Goal: Information Seeking & Learning: Find specific fact

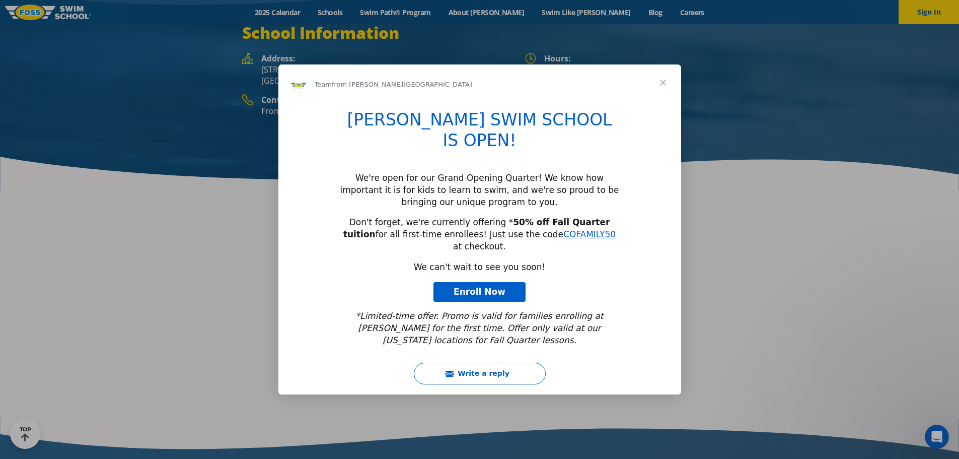
scroll to position [1611, 0]
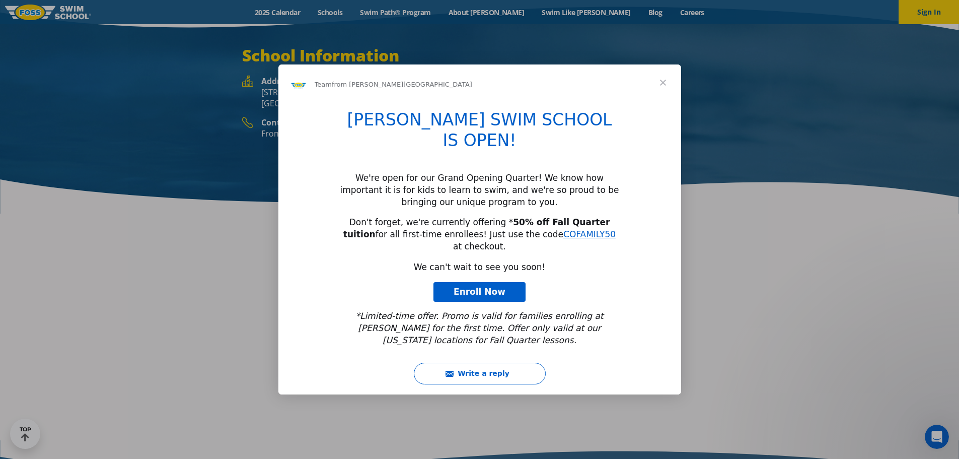
click at [661, 101] on span "Close" at bounding box center [663, 82] width 36 height 36
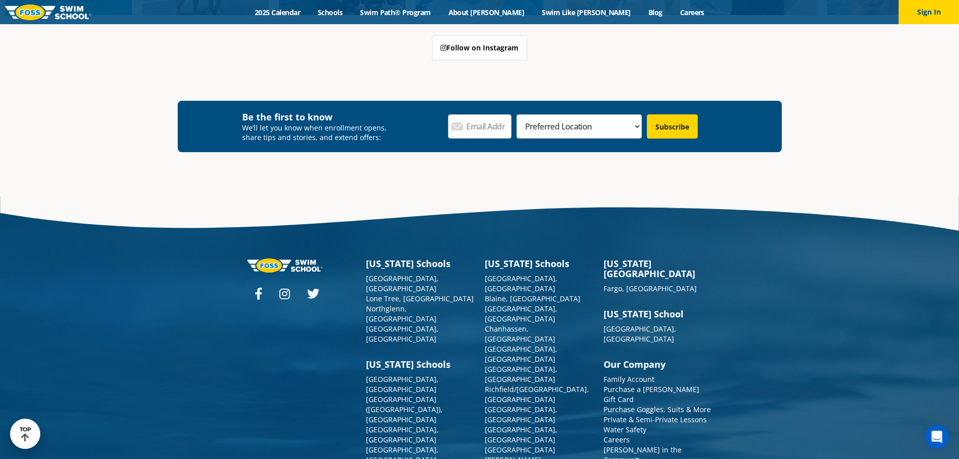
scroll to position [3721, 0]
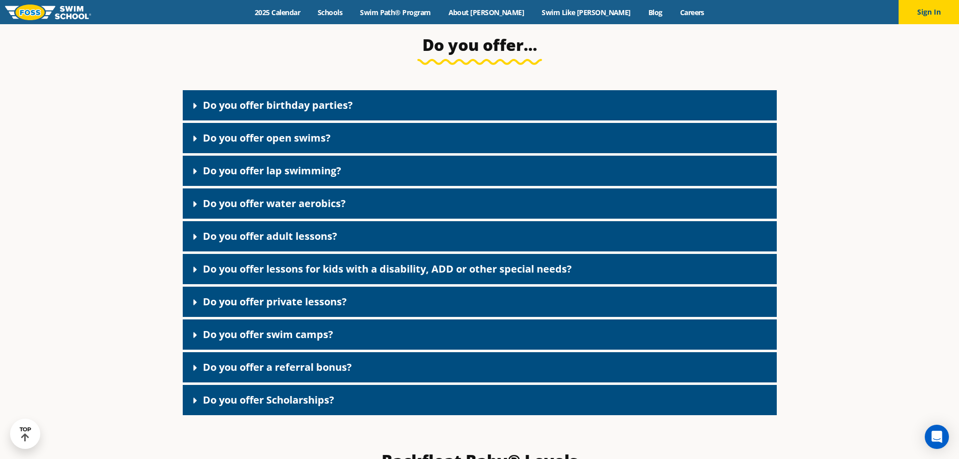
scroll to position [1812, 0]
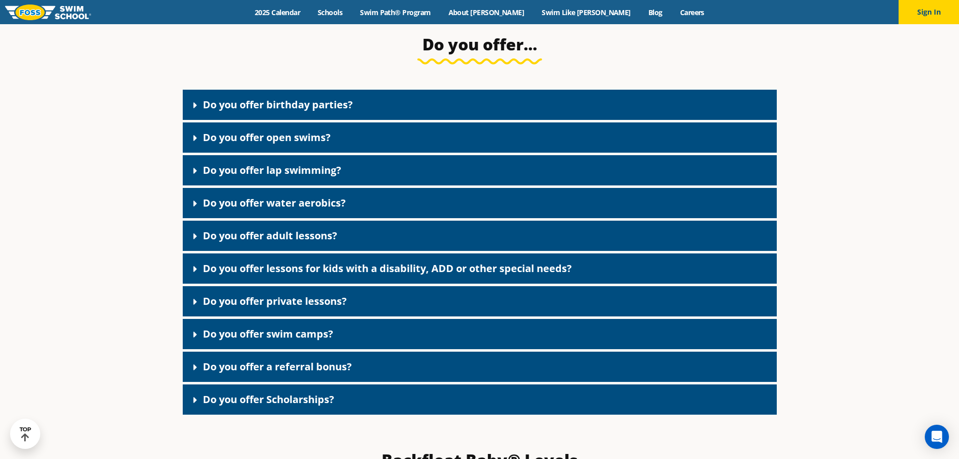
click at [360, 380] on div "Do you offer a referral bonus?" at bounding box center [480, 366] width 594 height 30
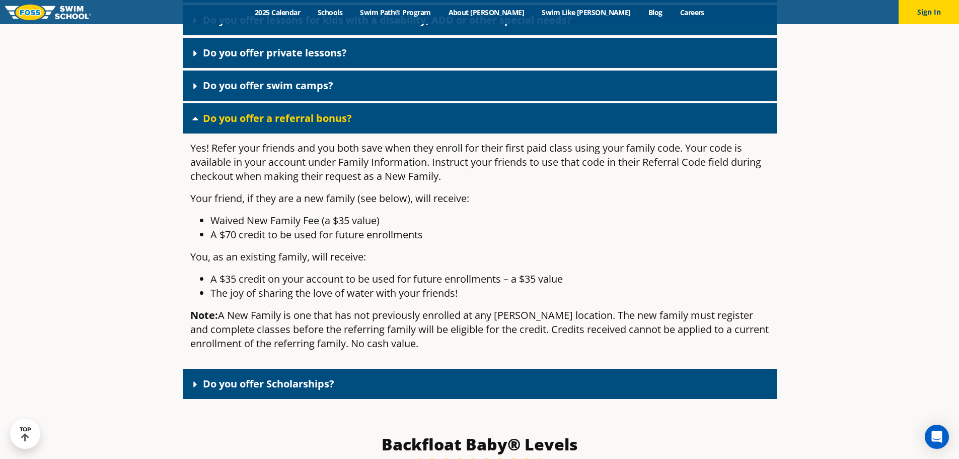
scroll to position [2064, 0]
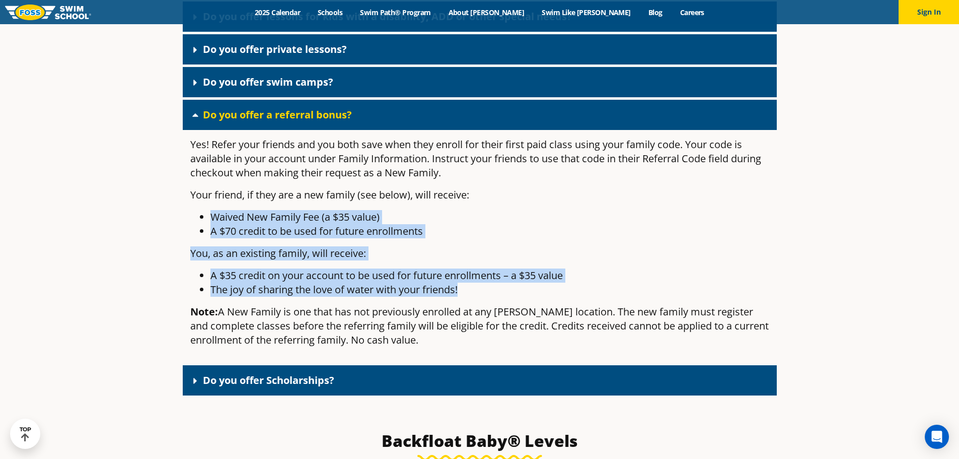
drag, startPoint x: 475, startPoint y: 298, endPoint x: 199, endPoint y: 230, distance: 284.3
click at [199, 230] on div "Yes! Refer your friends and you both save when they enroll for their first paid…" at bounding box center [480, 246] width 594 height 233
click at [379, 258] on p "You, as an existing family, will receive:" at bounding box center [479, 253] width 579 height 14
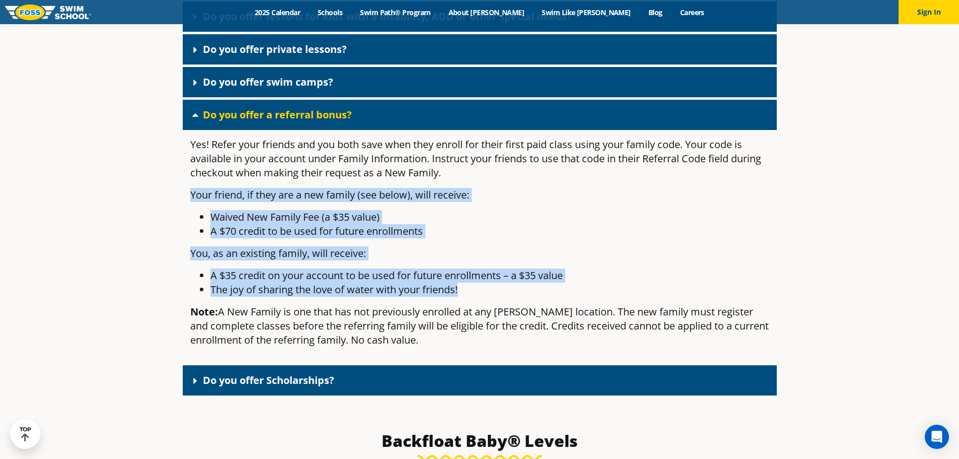
drag, startPoint x: 469, startPoint y: 297, endPoint x: 191, endPoint y: 199, distance: 294.7
click at [191, 199] on div "Yes! Refer your friends and you both save when they enroll for their first paid…" at bounding box center [480, 246] width 594 height 233
click at [247, 202] on p "Your friend, if they are a new family (see below), will receive:" at bounding box center [479, 195] width 579 height 14
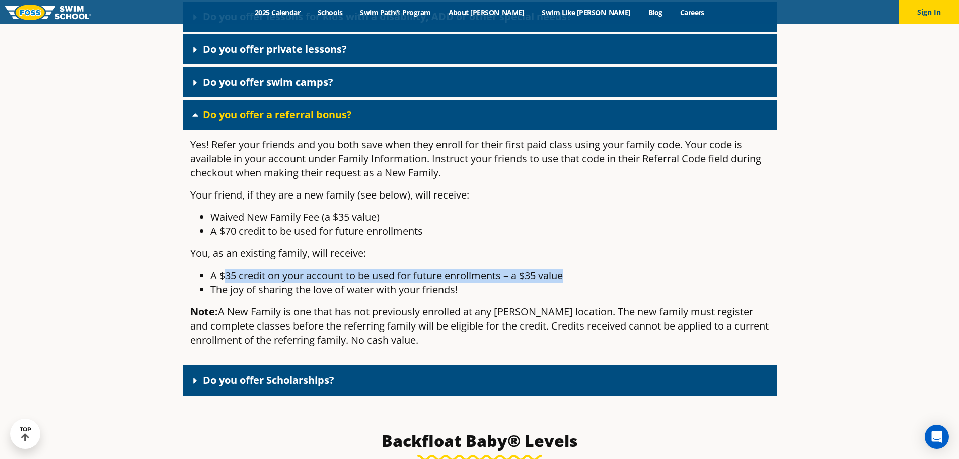
drag, startPoint x: 224, startPoint y: 285, endPoint x: 579, endPoint y: 275, distance: 356.1
click at [579, 275] on div "Yes! Refer your friends and you both save when they enroll for their first paid…" at bounding box center [480, 246] width 594 height 233
click at [578, 282] on li "A $35 credit on your account to be used for future enrollments – a $35 value" at bounding box center [489, 275] width 559 height 14
drag, startPoint x: 206, startPoint y: 285, endPoint x: 556, endPoint y: 282, distance: 349.4
click at [544, 278] on ul "A $35 credit on your account to be used for future enrollments – a $35 value Th…" at bounding box center [479, 282] width 579 height 28
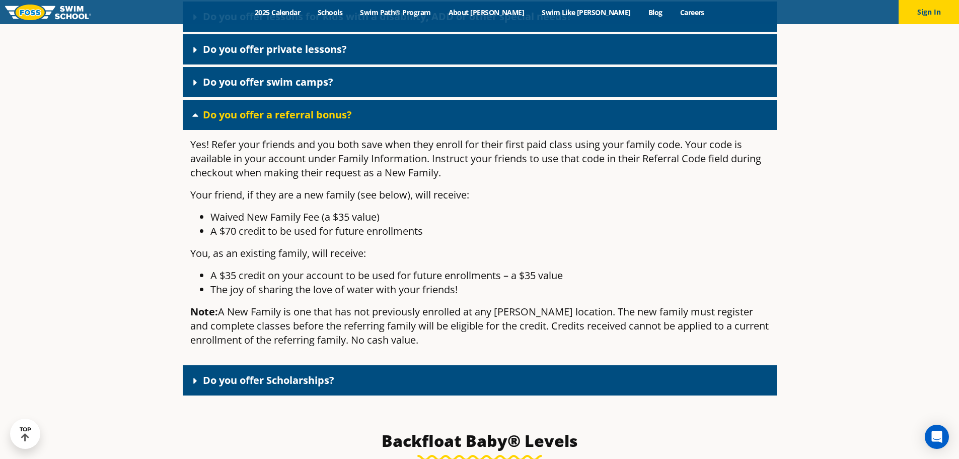
click at [570, 295] on li "The joy of sharing the love of water with your friends!" at bounding box center [489, 289] width 559 height 14
